Goal: Find specific page/section: Find specific page/section

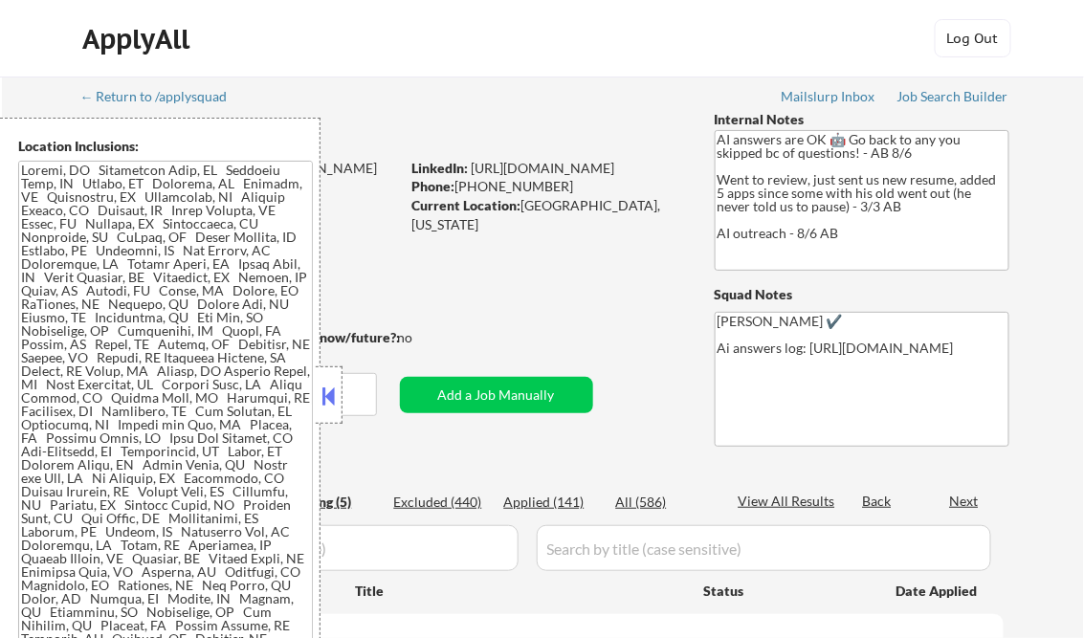
select select ""pending""
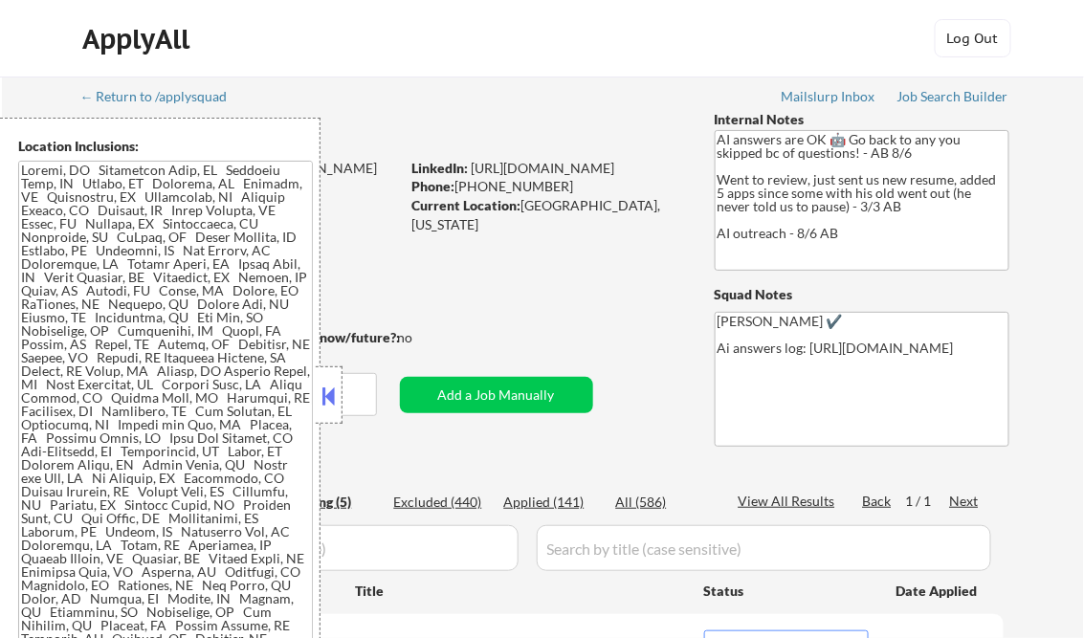
click at [335, 384] on button at bounding box center [329, 396] width 21 height 29
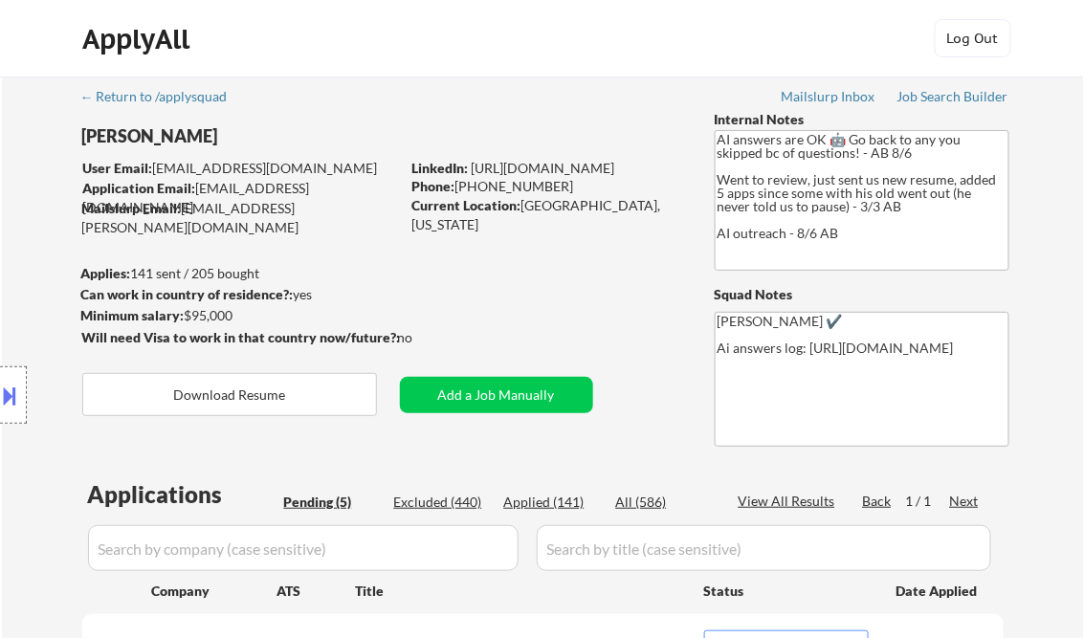
click at [556, 505] on div "Applied (141)" at bounding box center [552, 502] width 96 height 19
select select ""applied""
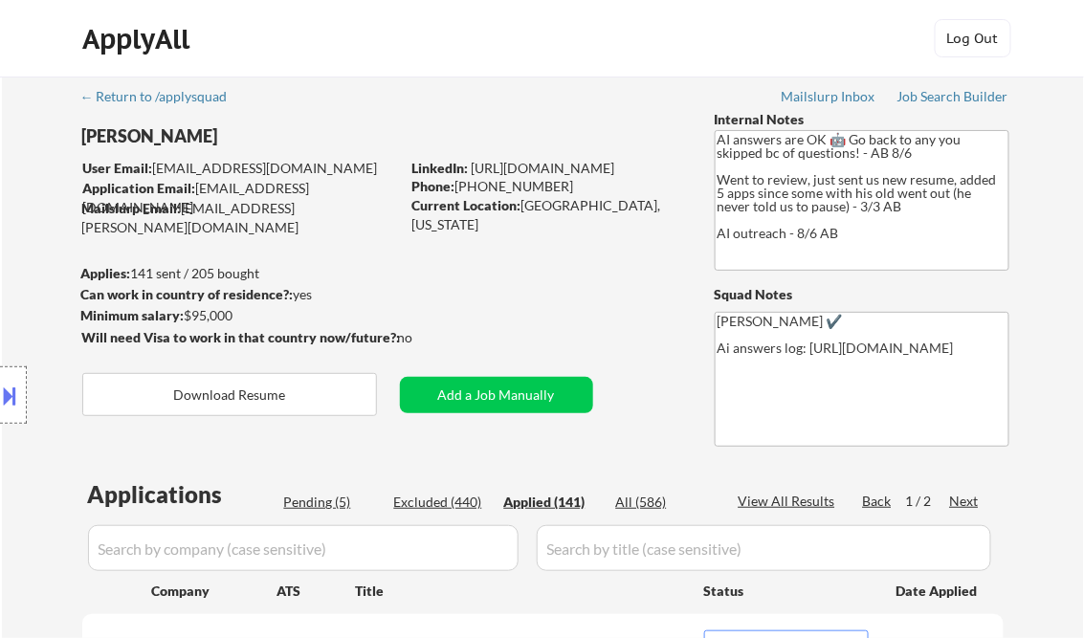
select select ""applied""
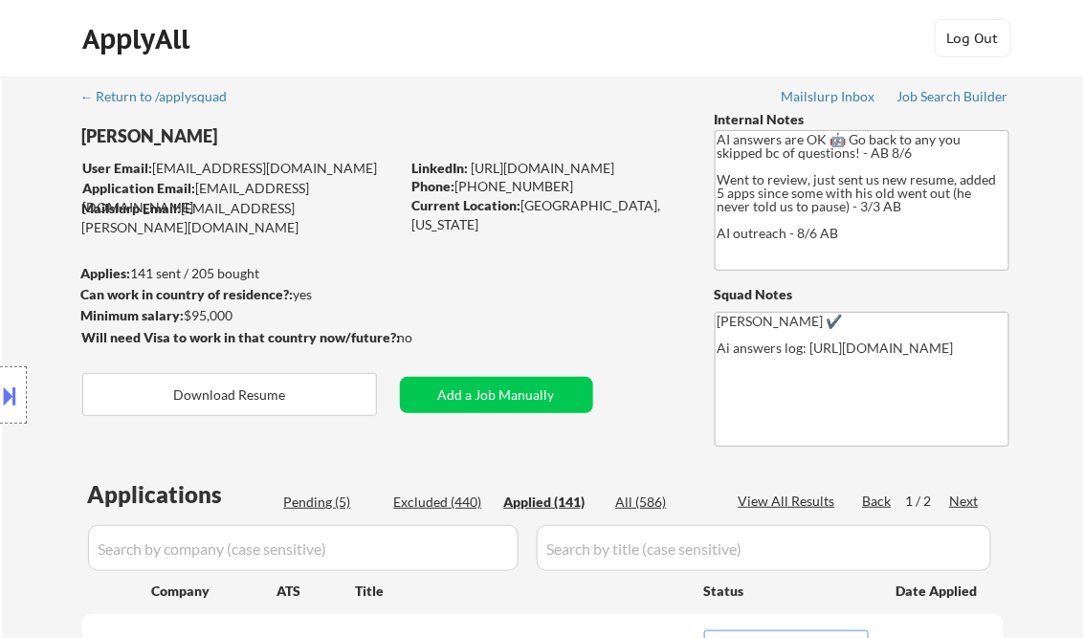
select select ""applied""
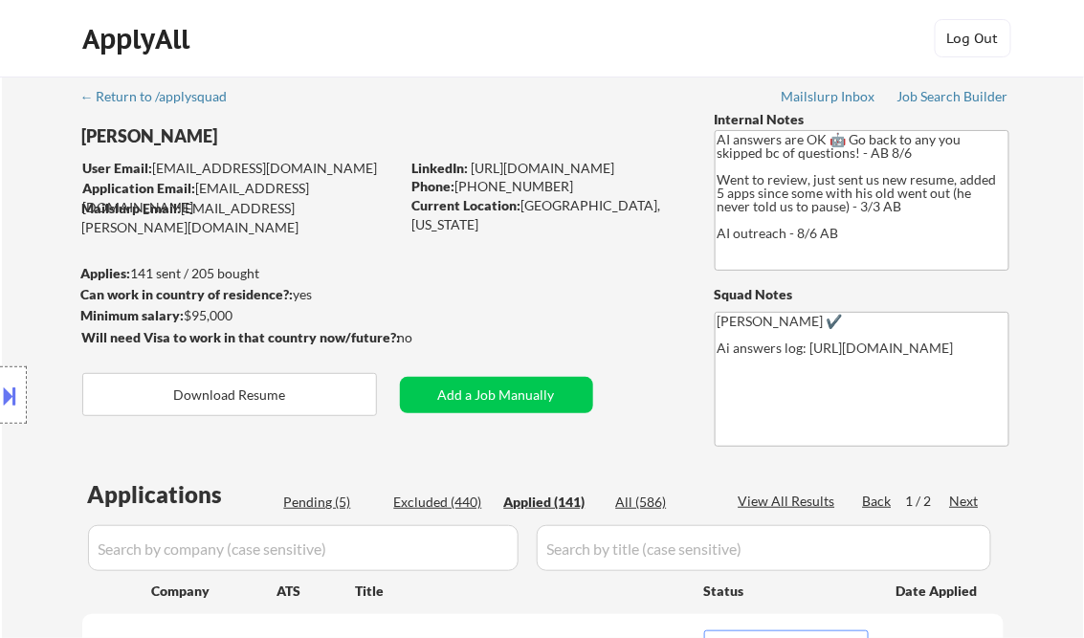
select select ""applied""
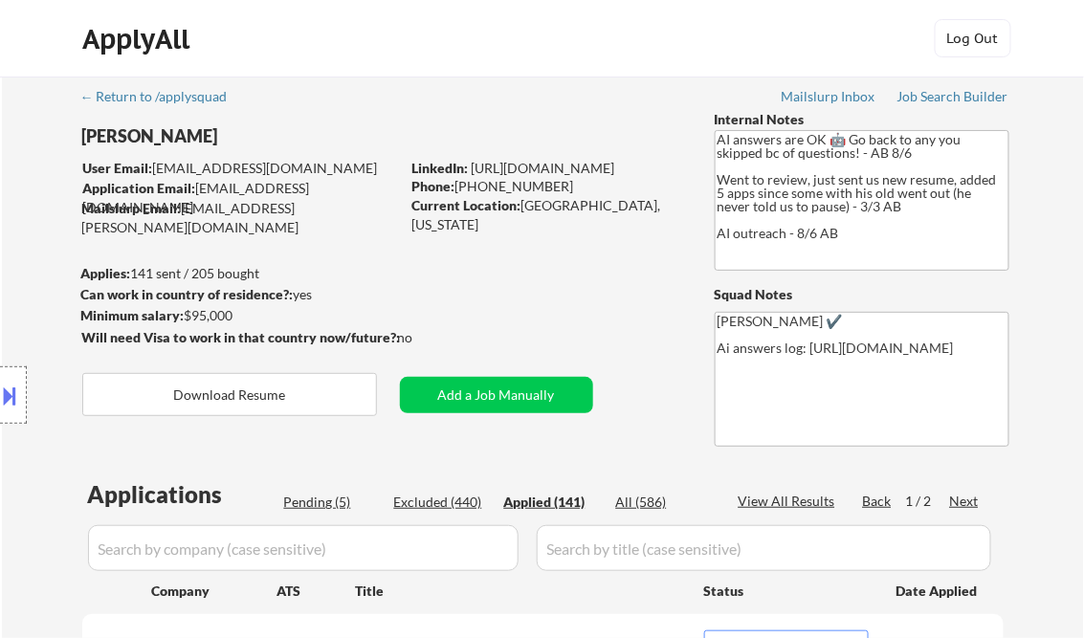
select select ""applied""
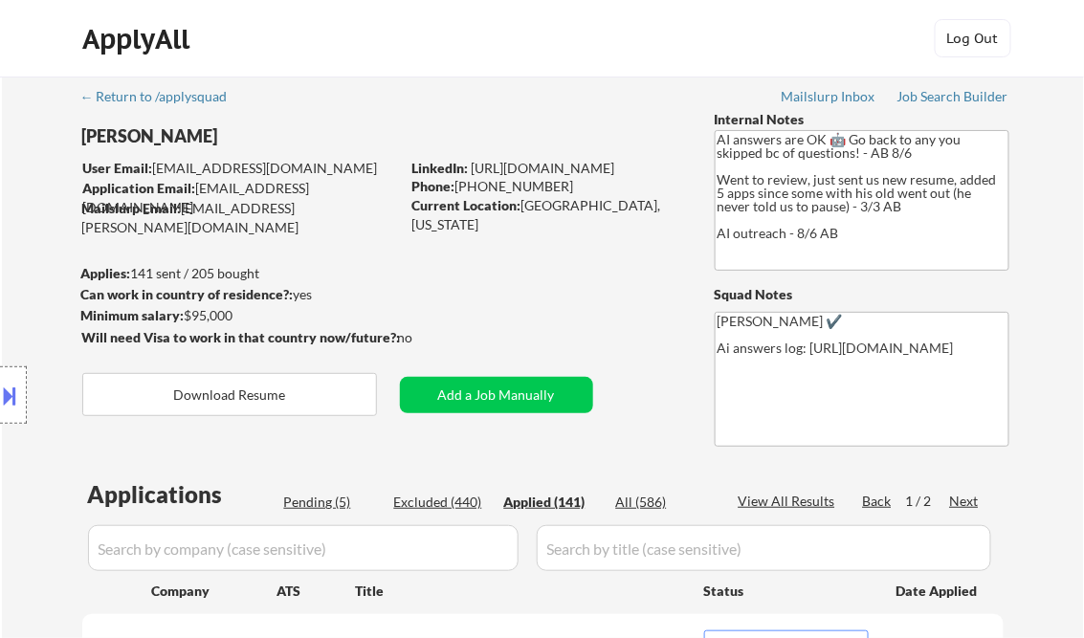
select select ""applied""
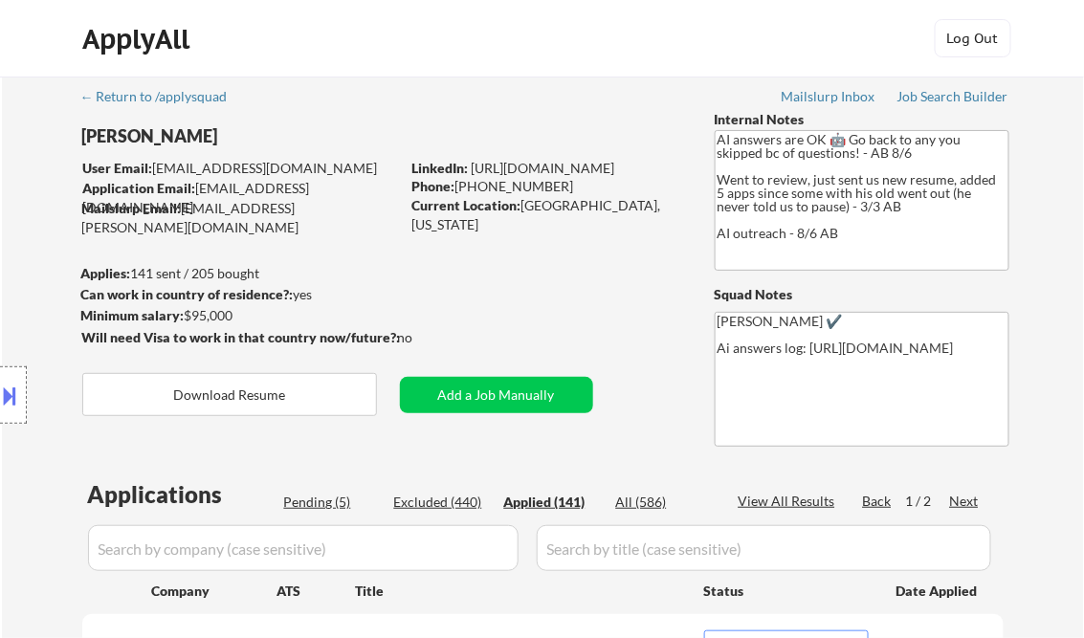
select select ""applied""
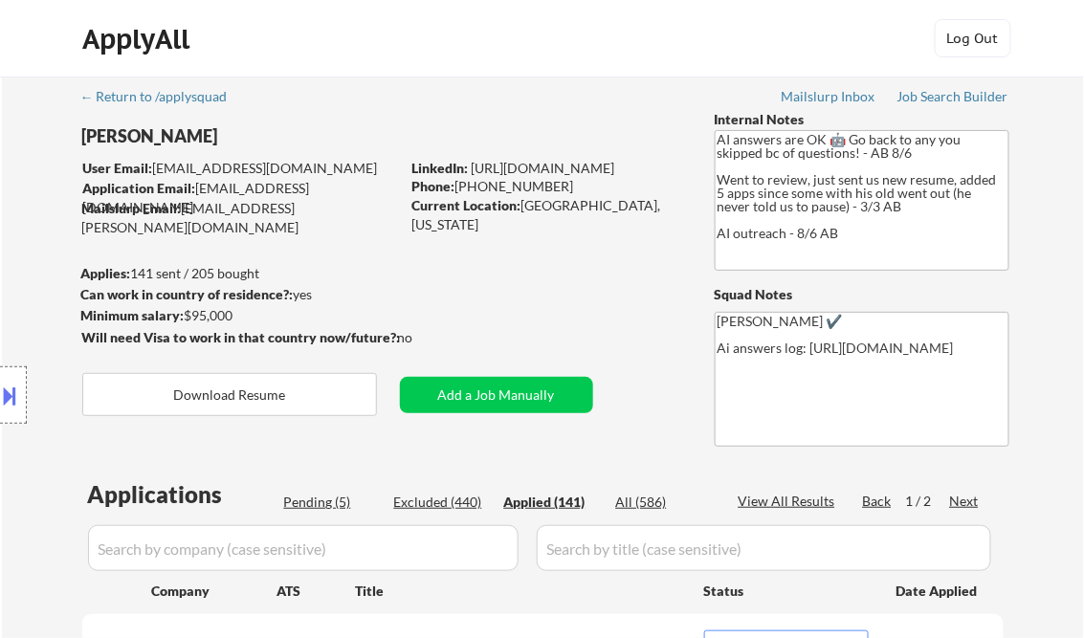
select select ""applied""
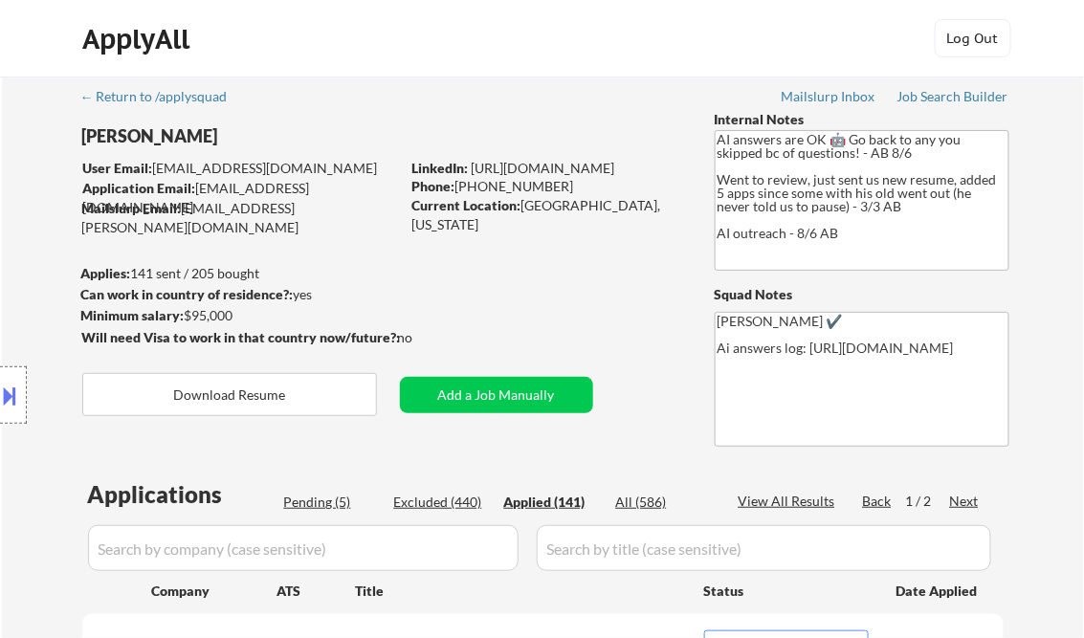
select select ""applied""
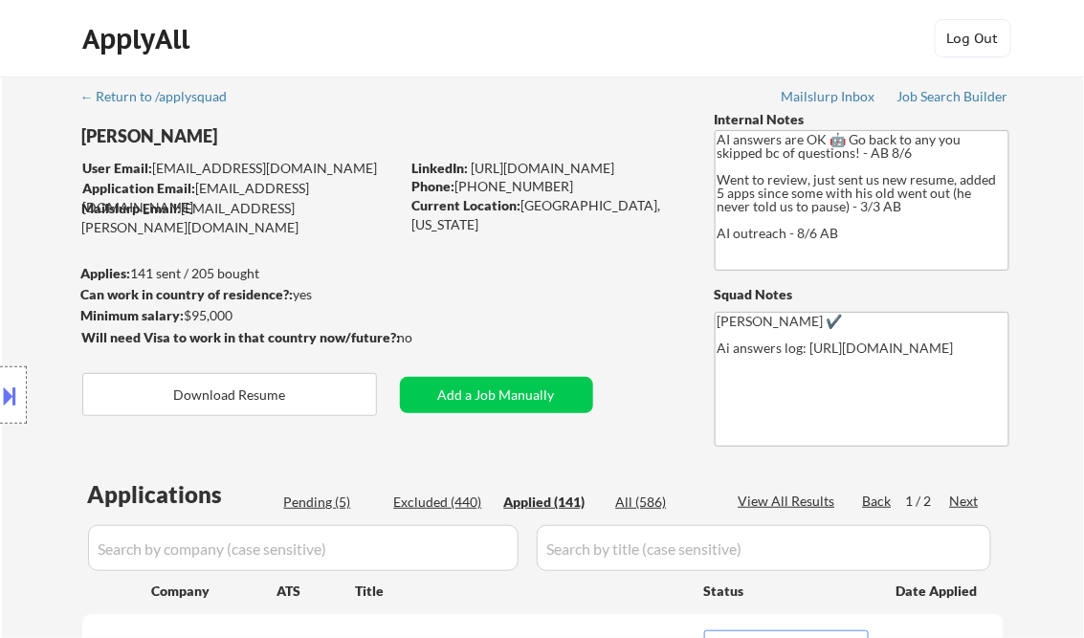
select select ""applied""
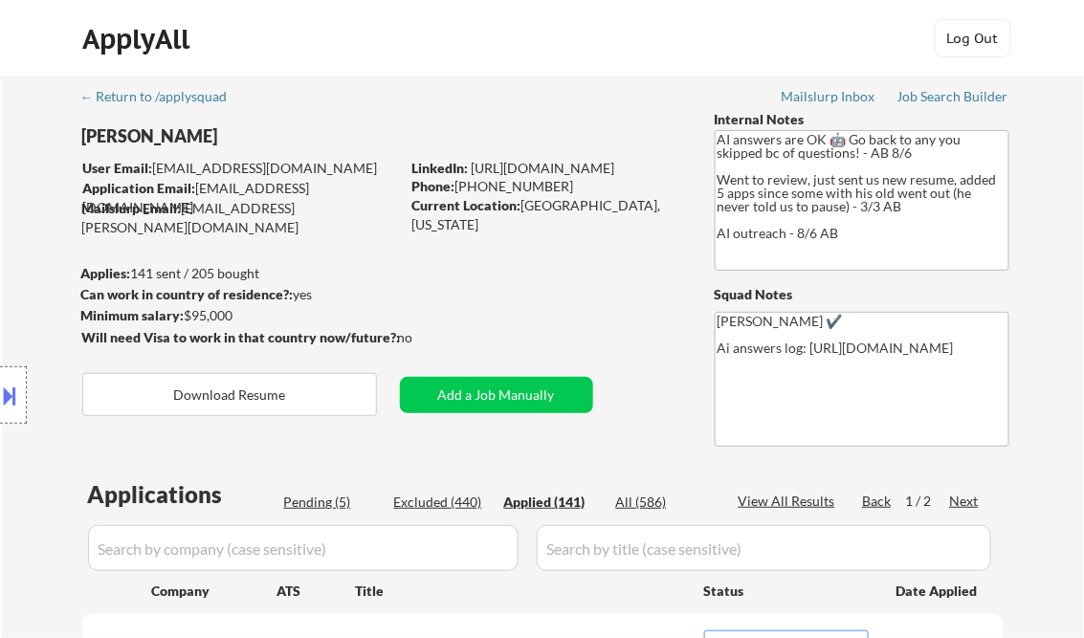
select select ""applied""
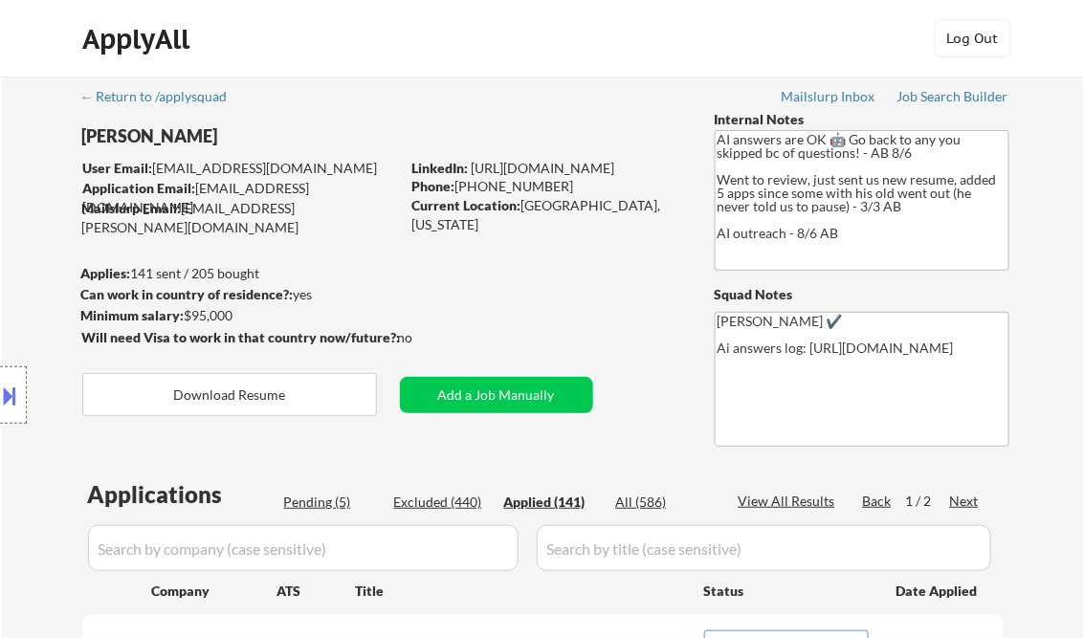
select select ""applied""
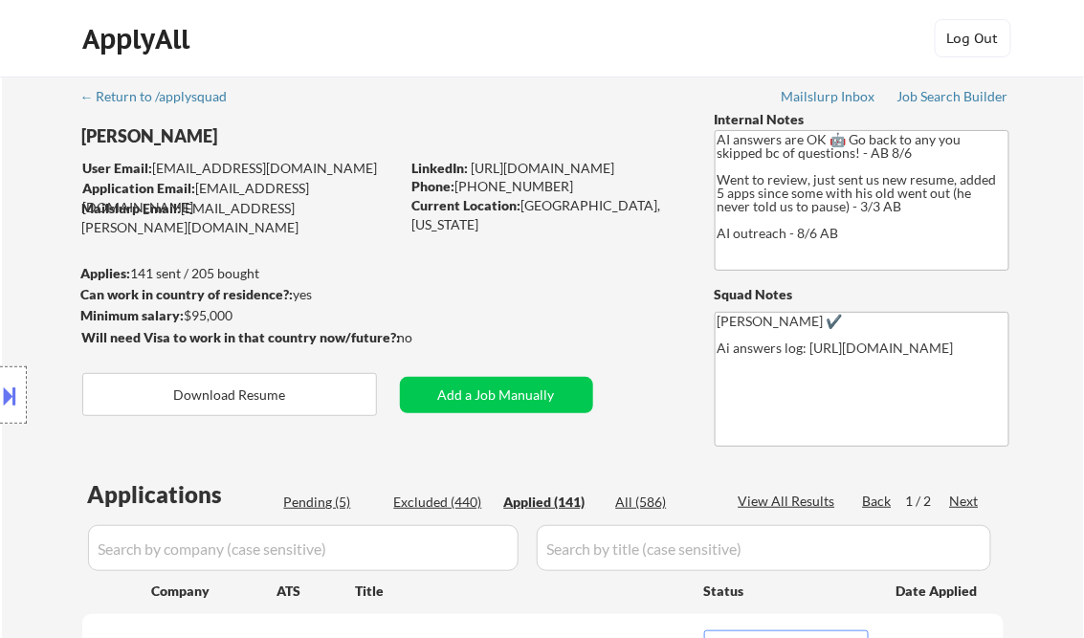
select select ""applied""
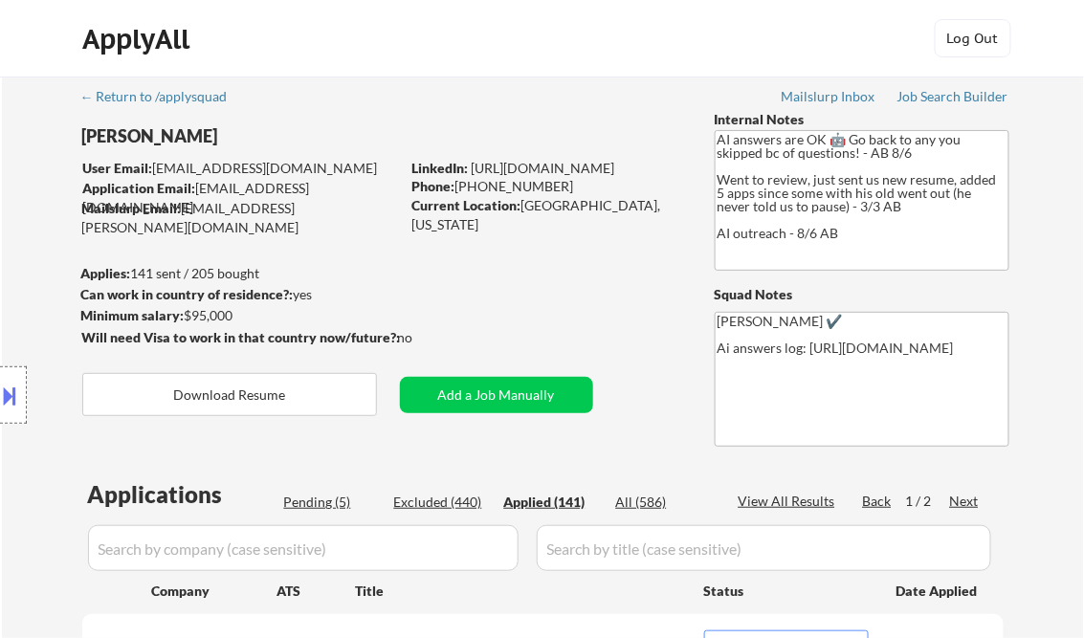
select select ""applied""
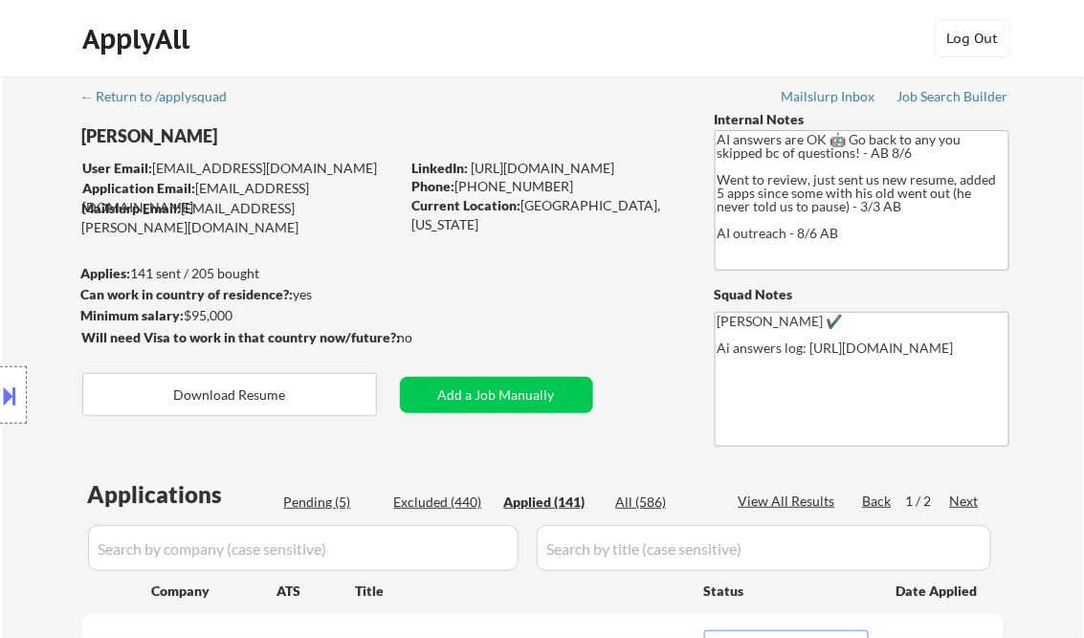
select select ""applied""
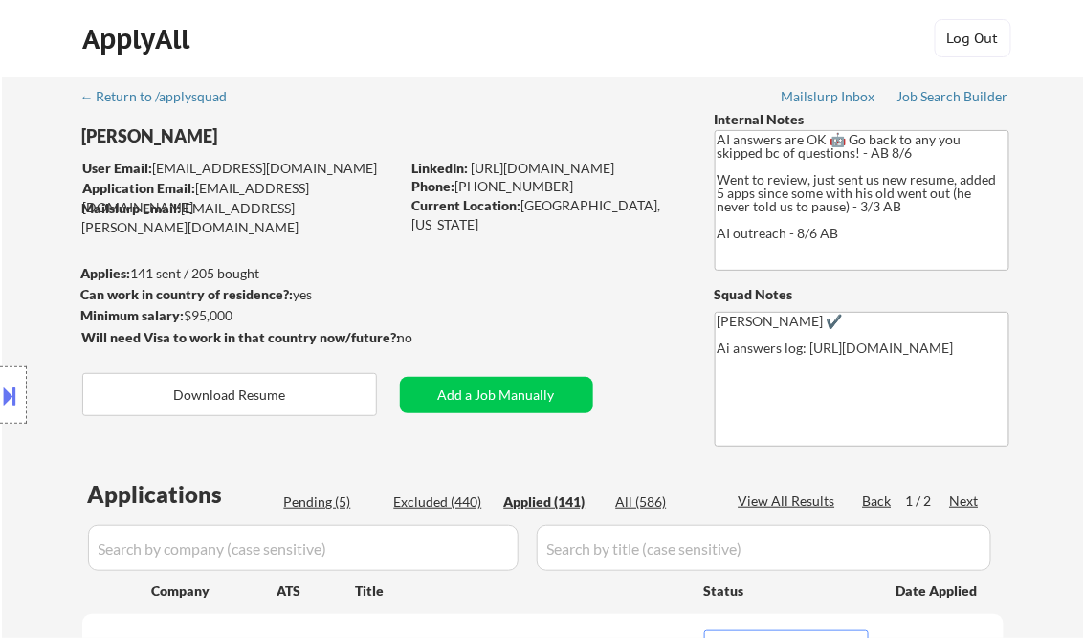
select select ""applied""
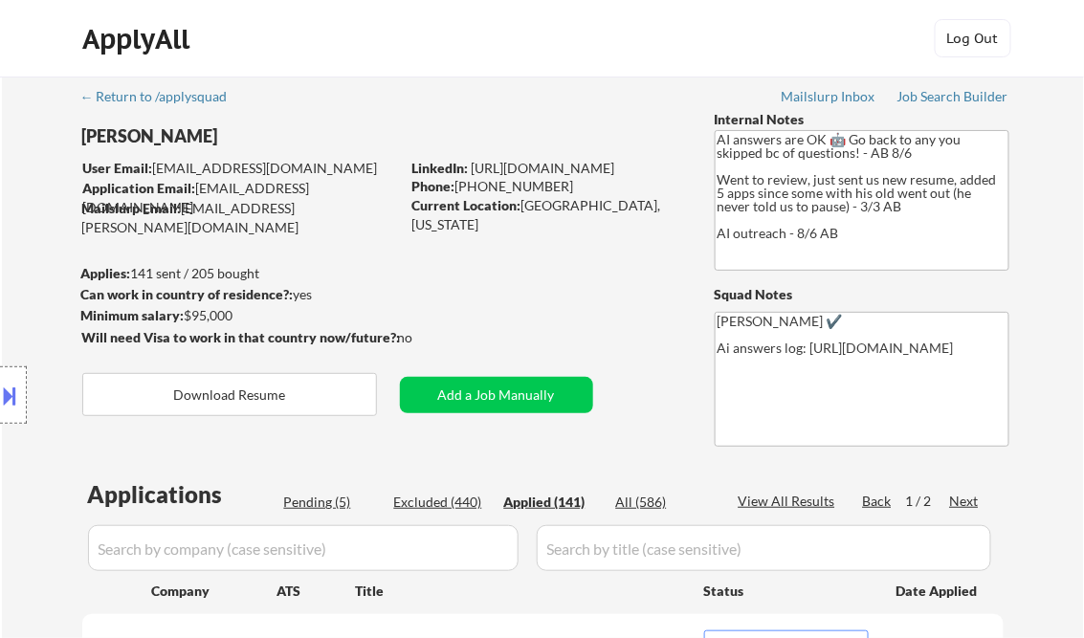
select select ""applied""
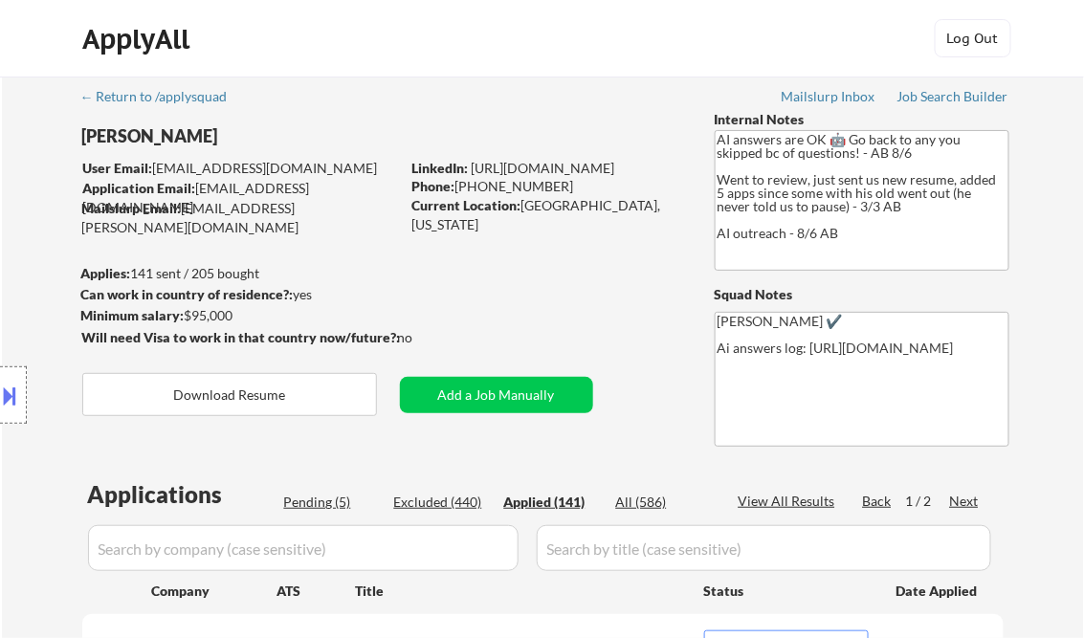
select select ""applied""
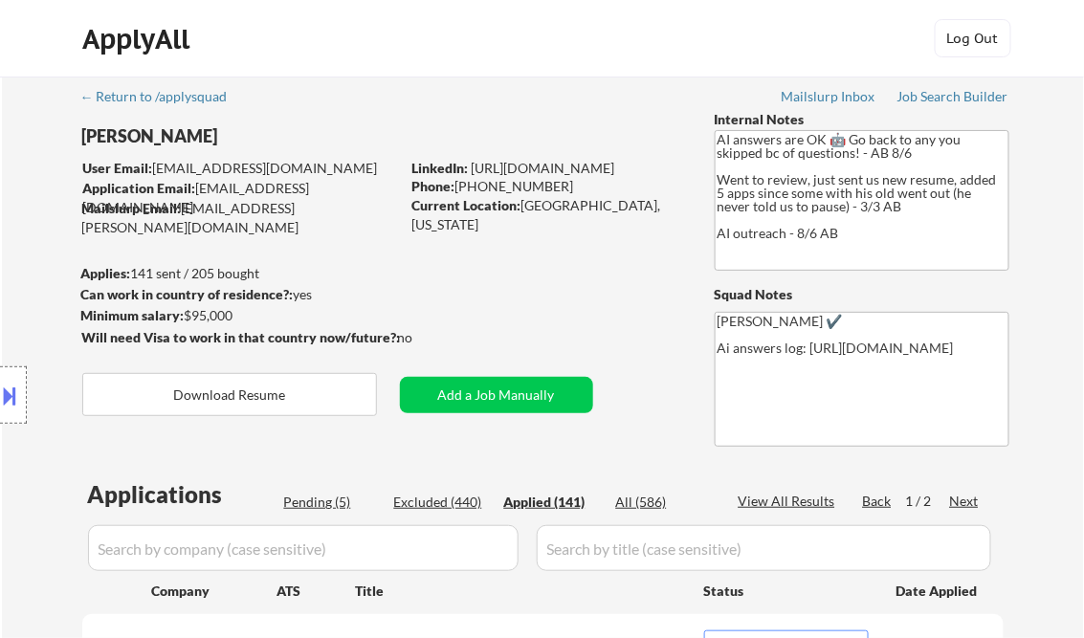
select select ""applied""
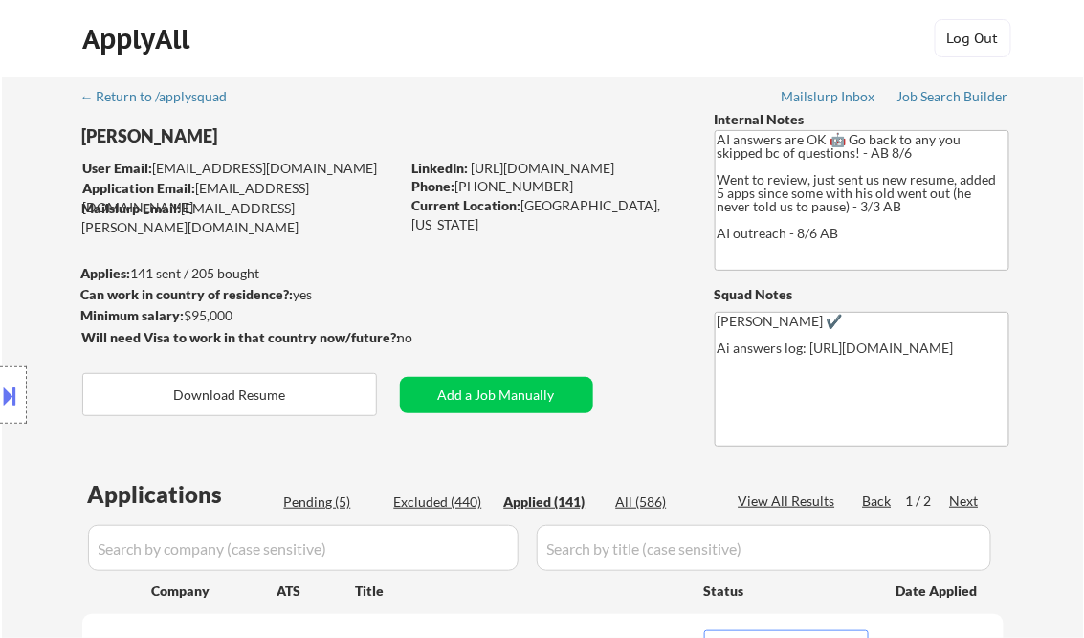
select select ""applied""
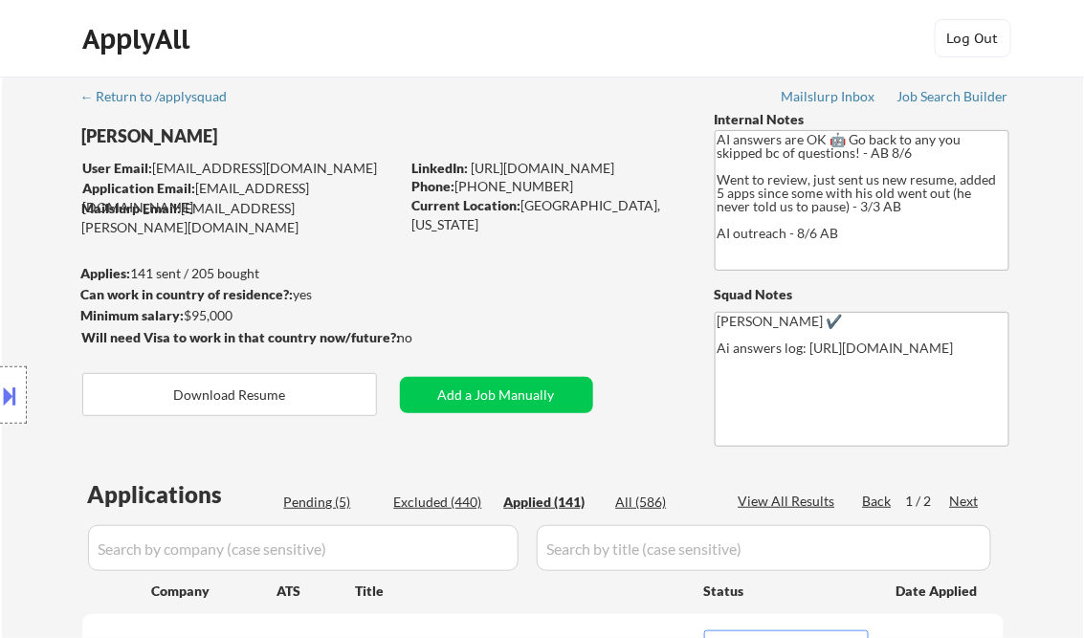
select select ""applied""
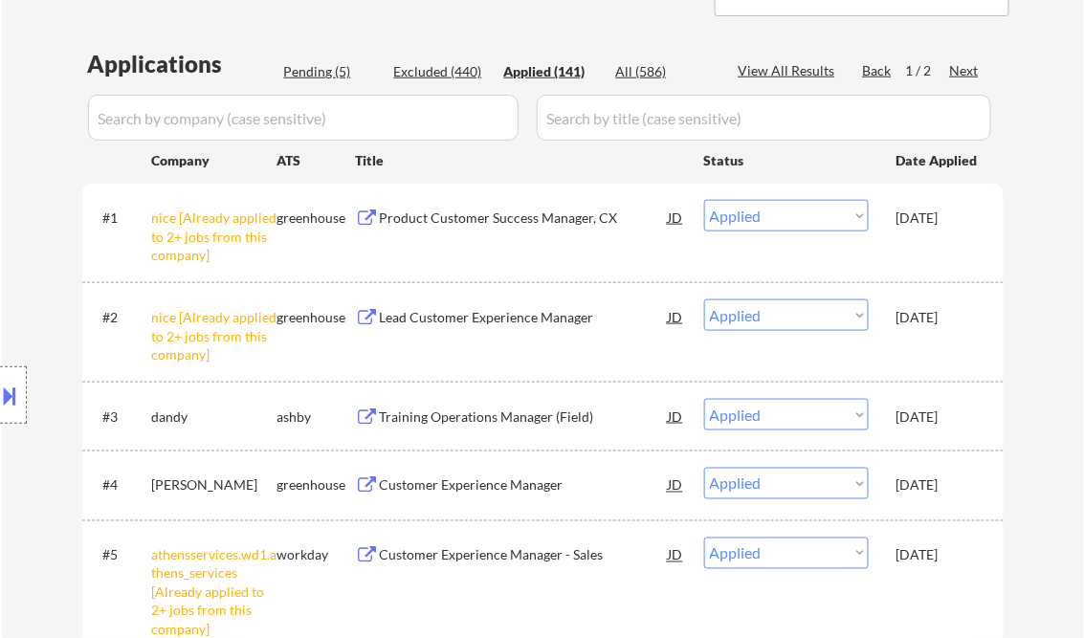
scroll to position [459, 0]
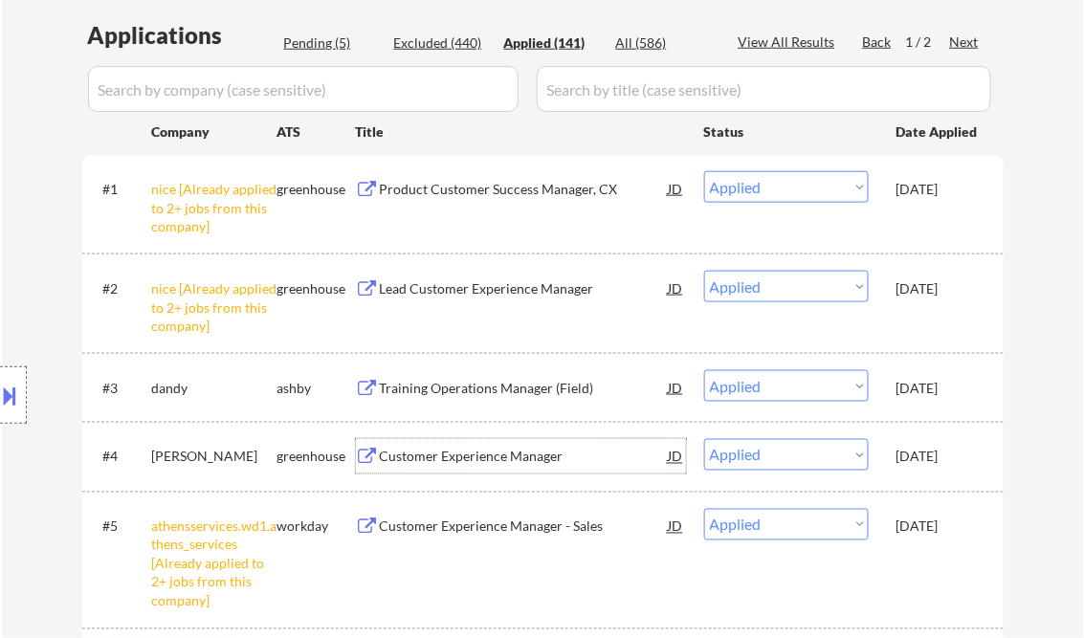
click at [530, 454] on div "Customer Experience Manager" at bounding box center [524, 457] width 289 height 19
